Goal: Transaction & Acquisition: Purchase product/service

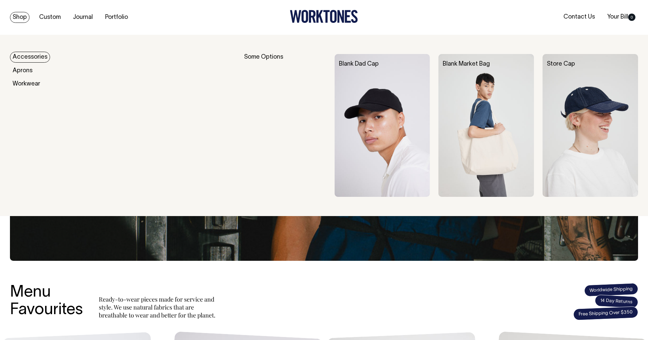
click at [386, 114] on img at bounding box center [381, 125] width 95 height 143
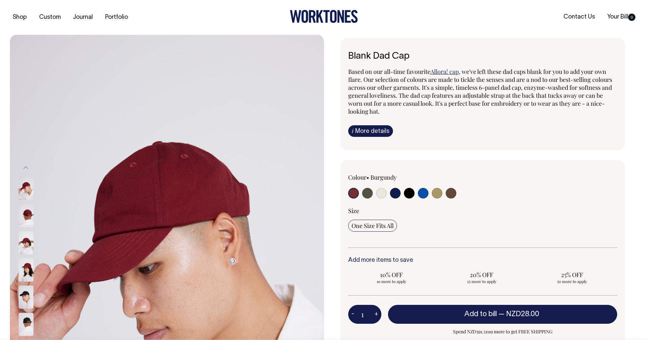
click at [385, 194] on input "radio" at bounding box center [381, 193] width 11 height 11
radio input "true"
select select "Natural"
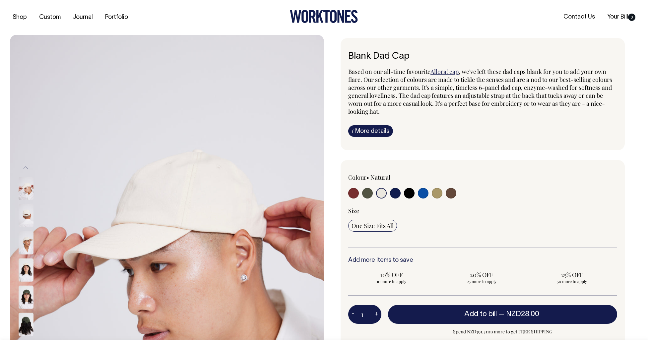
click at [438, 195] on input "radio" at bounding box center [436, 193] width 11 height 11
radio input "true"
select select "Washed Khaki"
